Goal: Information Seeking & Learning: Learn about a topic

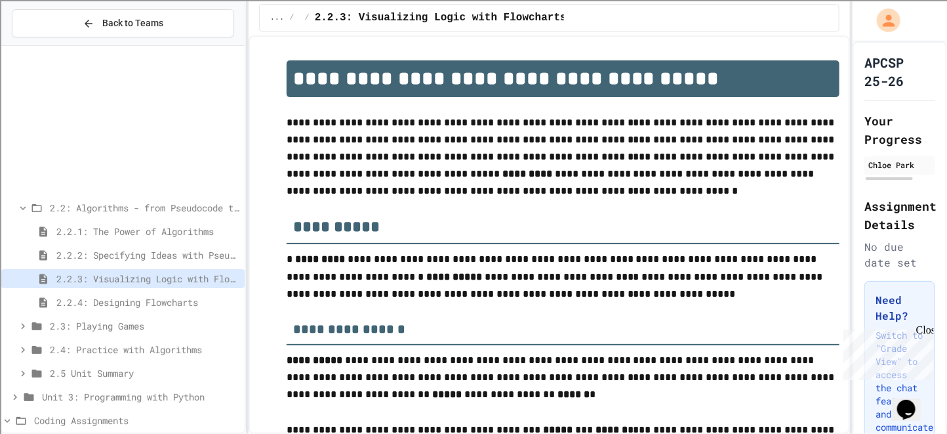
scroll to position [180, 0]
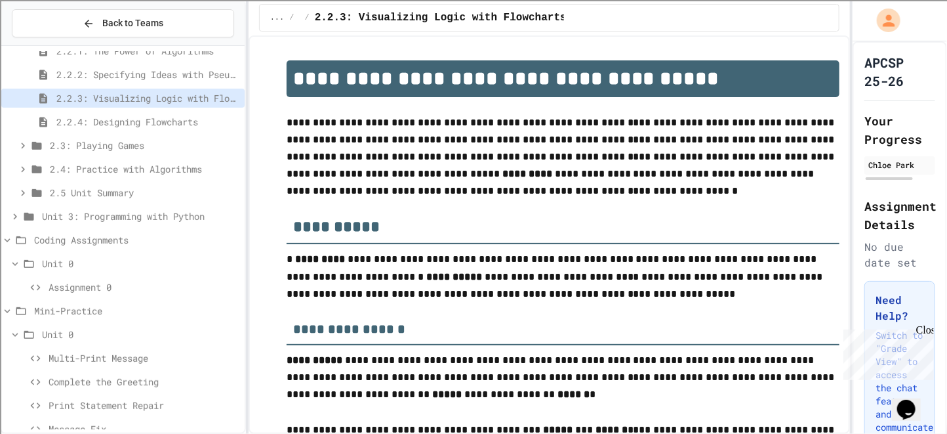
click at [112, 284] on span "Assignment 0" at bounding box center [144, 287] width 191 height 14
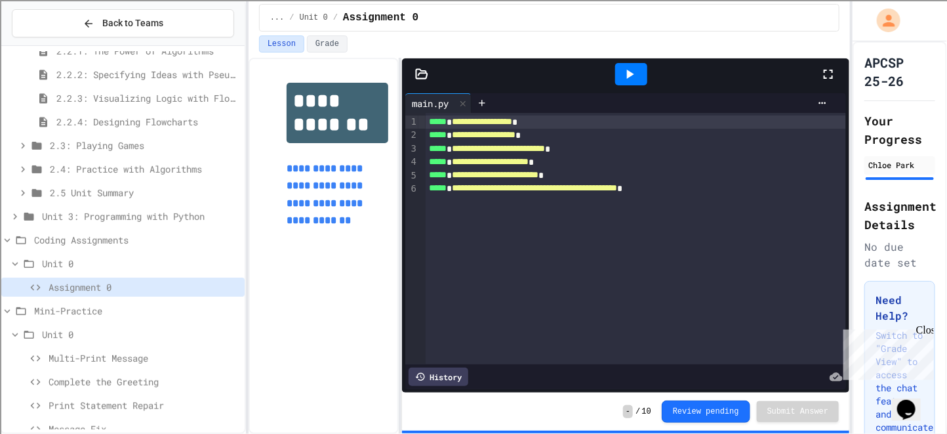
scroll to position [199, 0]
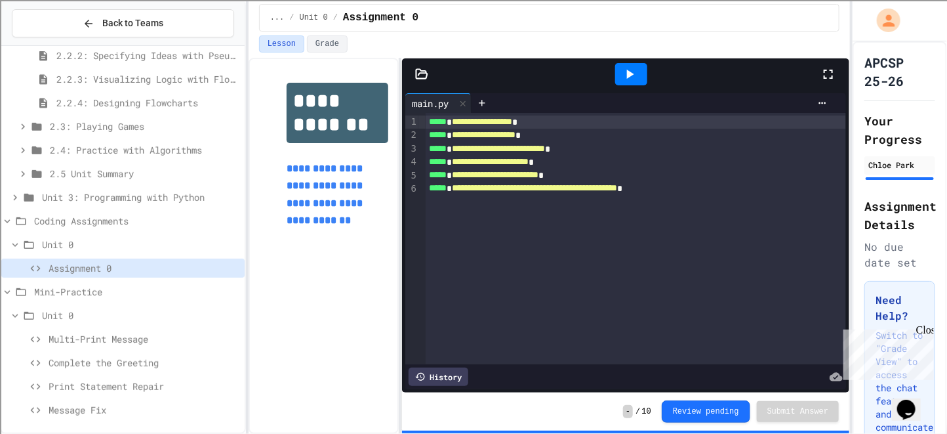
click at [636, 81] on icon at bounding box center [630, 74] width 16 height 16
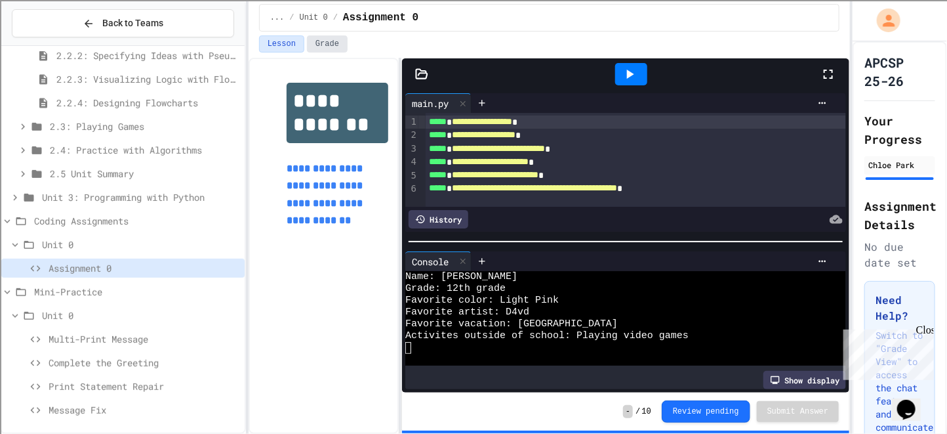
click at [326, 40] on button "Grade" at bounding box center [327, 43] width 41 height 17
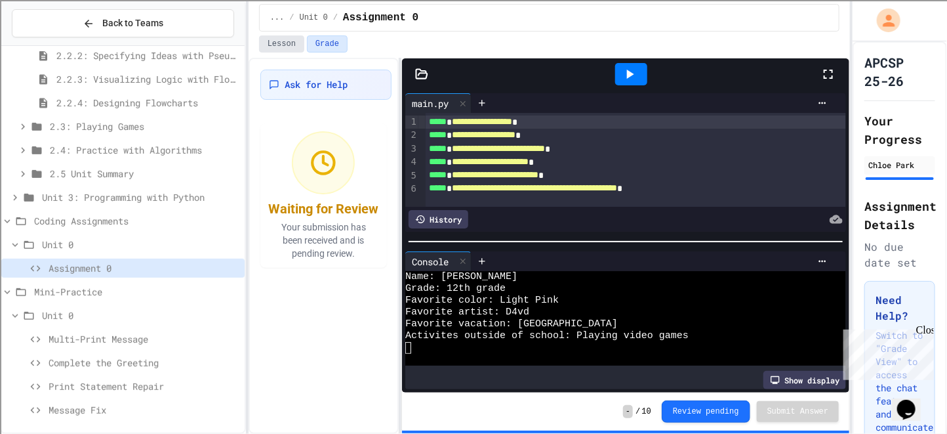
click at [290, 46] on button "Lesson" at bounding box center [281, 43] width 45 height 17
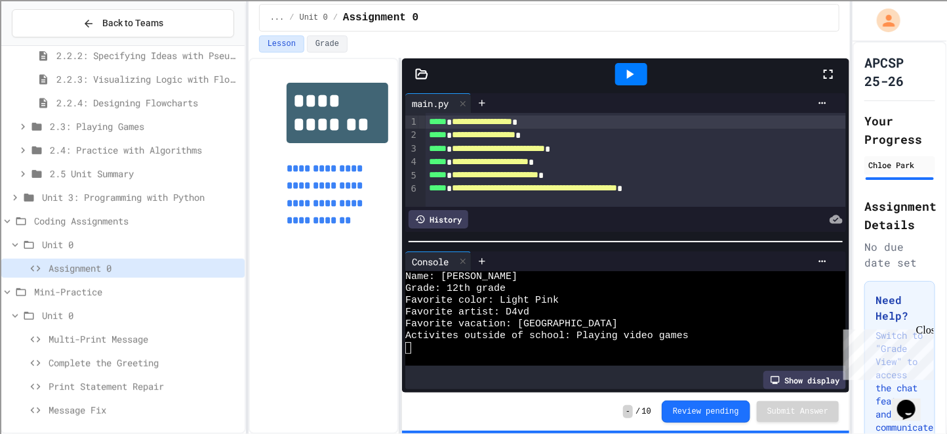
click at [9, 291] on icon at bounding box center [7, 292] width 12 height 12
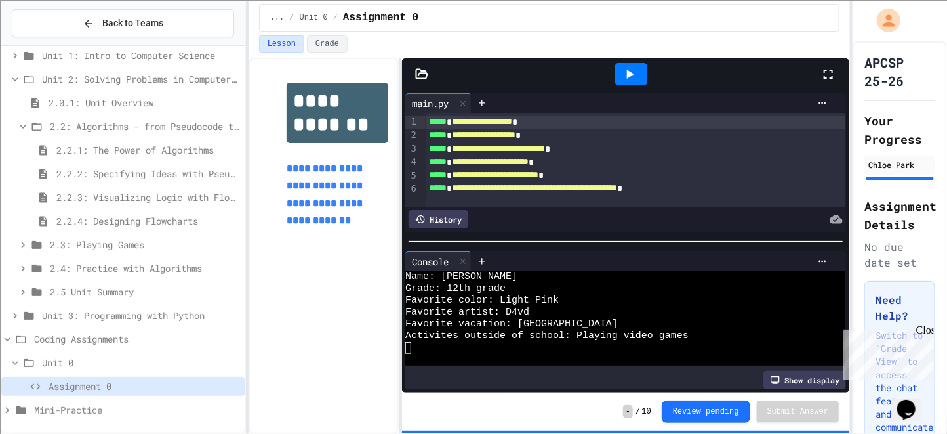
click at [11, 79] on icon at bounding box center [15, 79] width 12 height 12
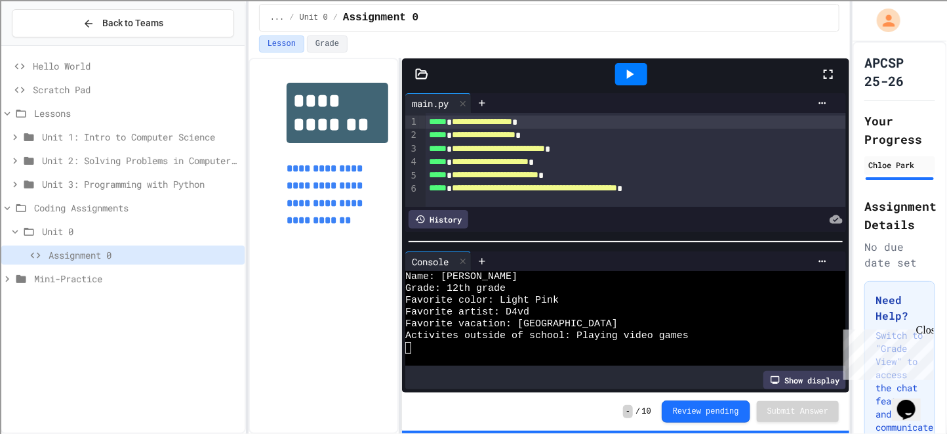
scroll to position [0, 0]
click at [7, 279] on icon at bounding box center [7, 278] width 4 height 6
click at [7, 277] on icon at bounding box center [8, 279] width 6 height 4
click at [7, 277] on icon at bounding box center [7, 278] width 4 height 6
click at [319, 205] on link "**********" at bounding box center [326, 194] width 79 height 62
